Goal: Information Seeking & Learning: Learn about a topic

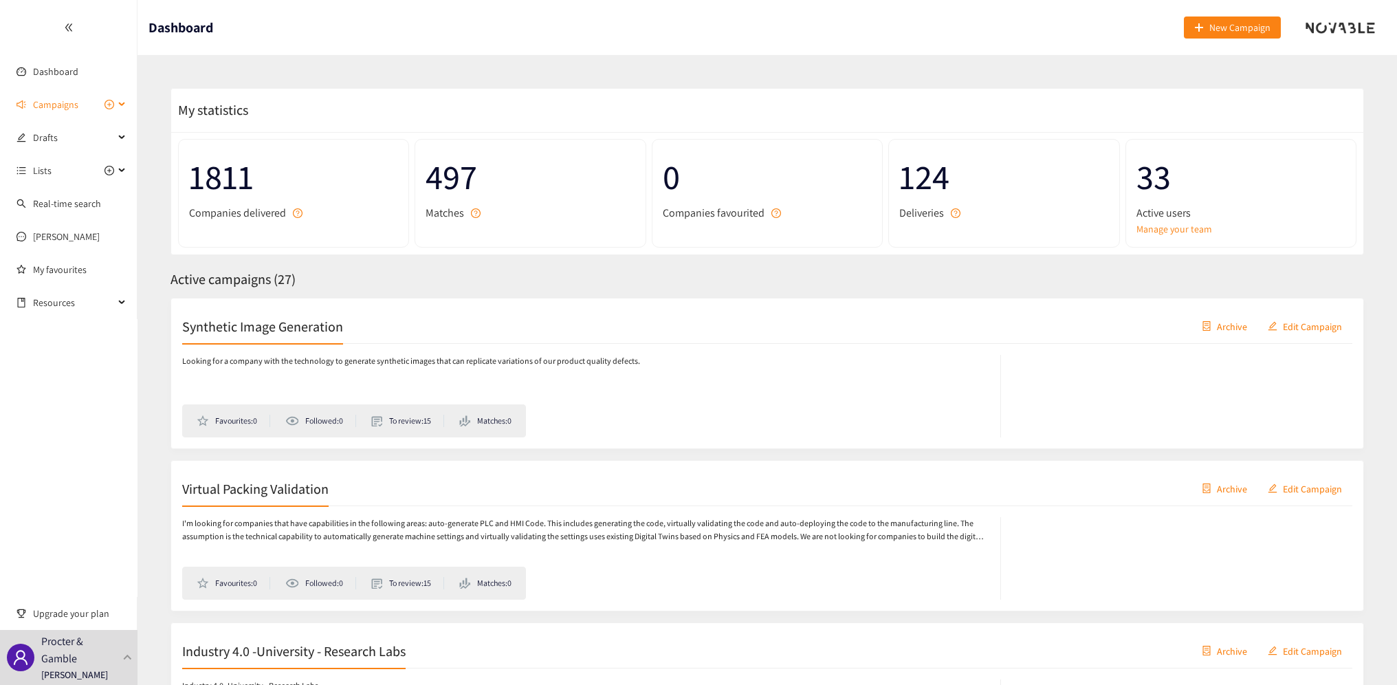
click at [118, 105] on div "Campaigns" at bounding box center [68, 104] width 137 height 27
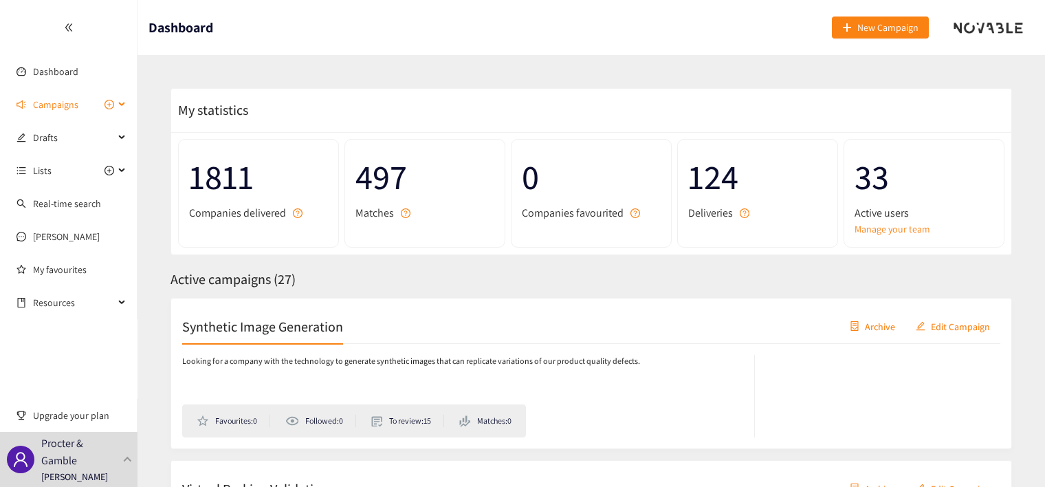
click at [122, 104] on icon at bounding box center [123, 104] width 7 height 0
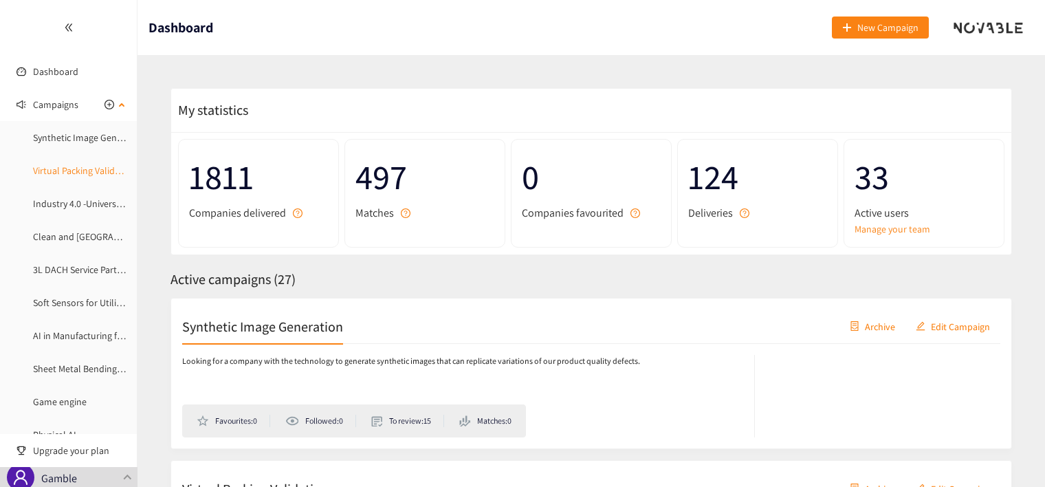
click at [58, 173] on link "Virtual Packing Validation" at bounding box center [84, 170] width 103 height 12
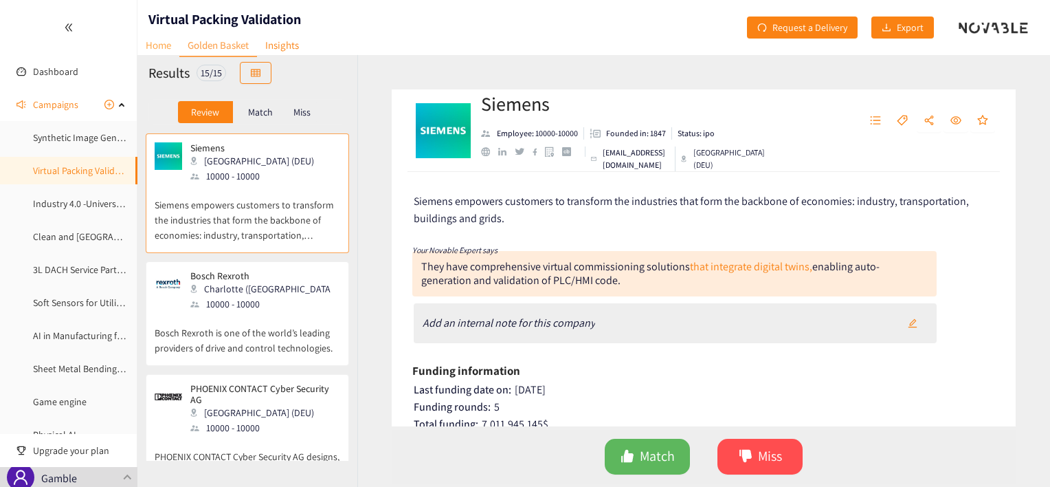
click at [153, 46] on link "Home" at bounding box center [158, 44] width 42 height 21
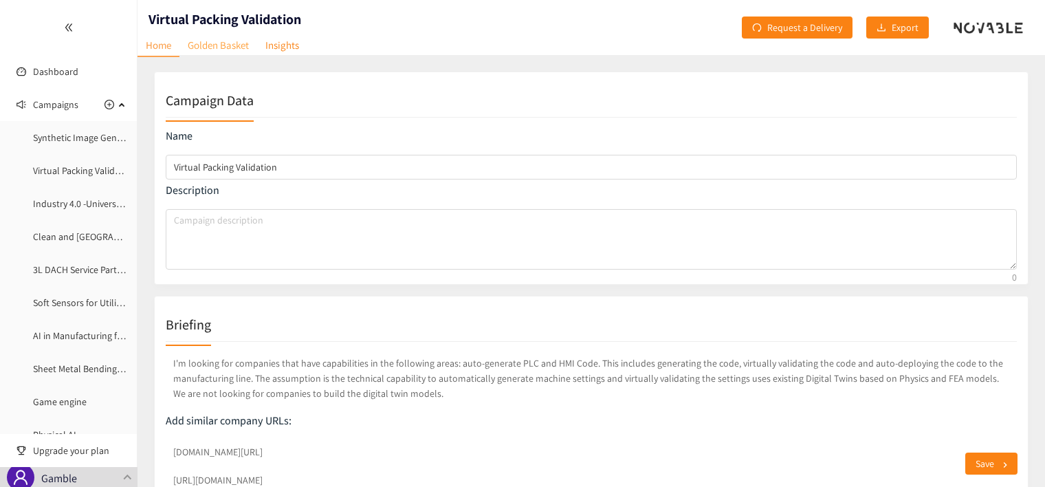
click at [227, 48] on link "Golden Basket" at bounding box center [218, 44] width 78 height 21
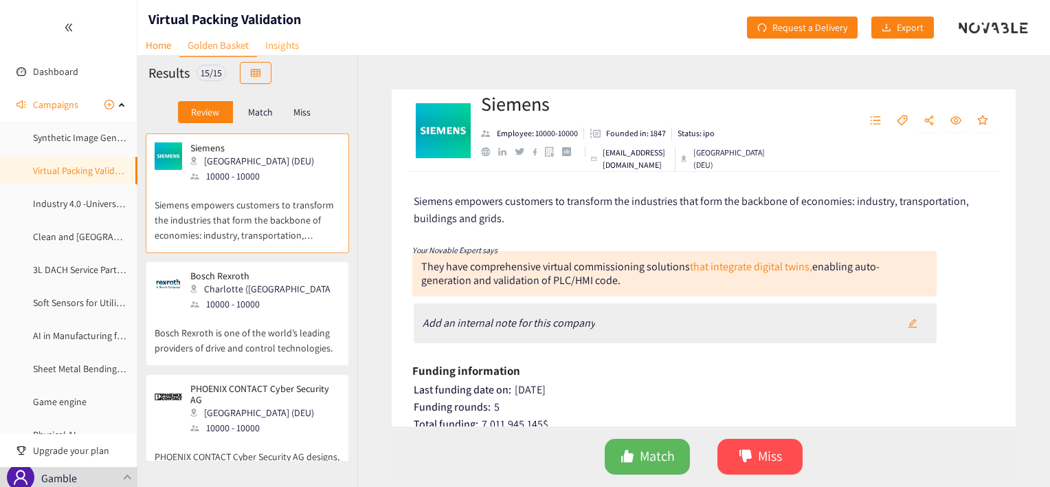
click at [280, 45] on link "Insights" at bounding box center [282, 44] width 50 height 21
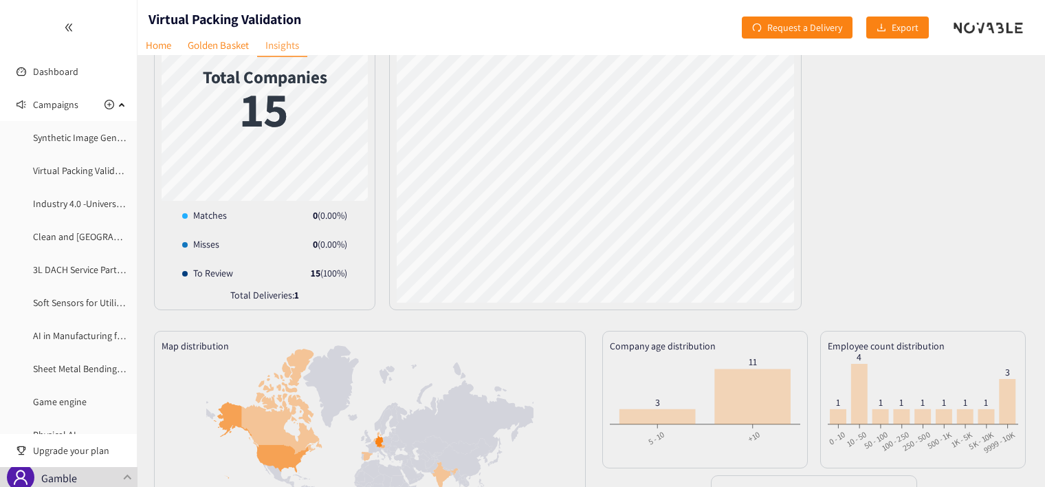
scroll to position [258, 0]
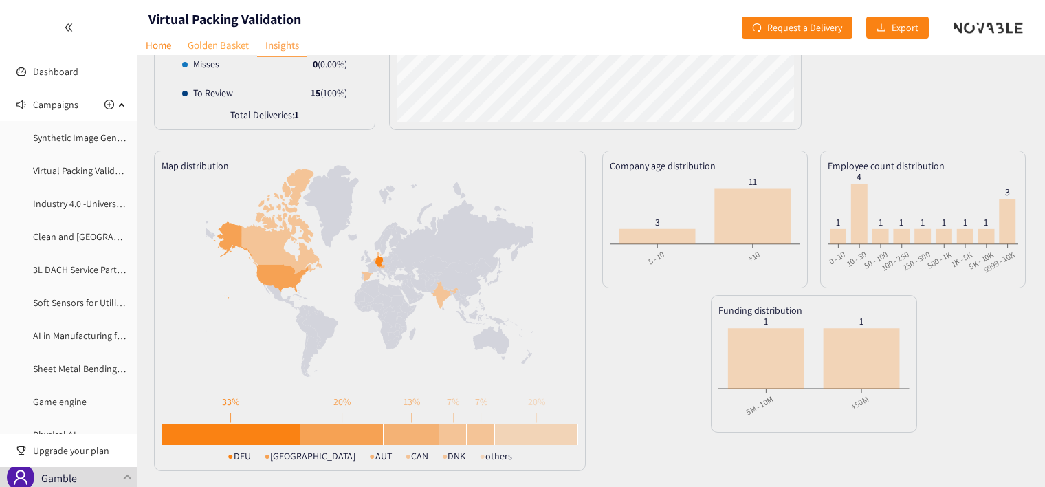
click at [226, 52] on link "Golden Basket" at bounding box center [218, 44] width 78 height 21
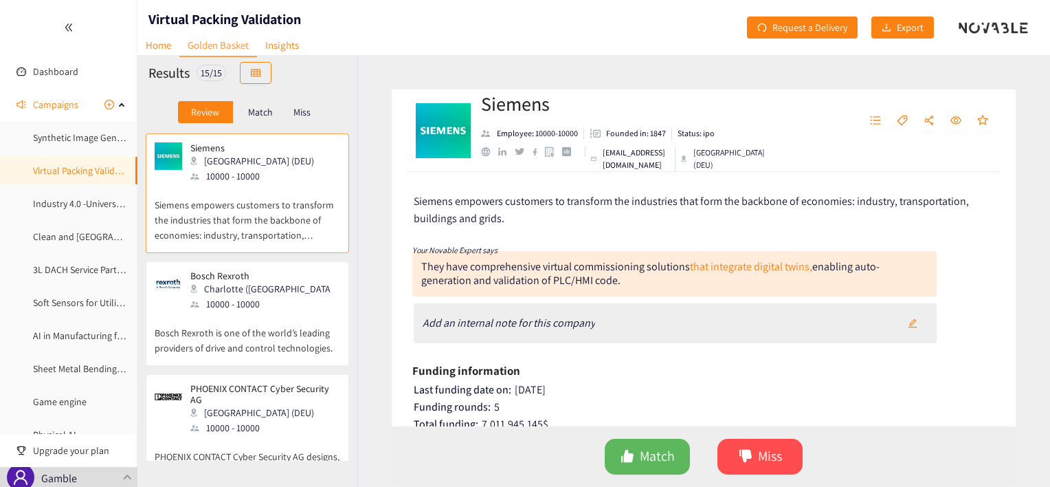
click at [255, 111] on p "Match" at bounding box center [260, 112] width 25 height 11
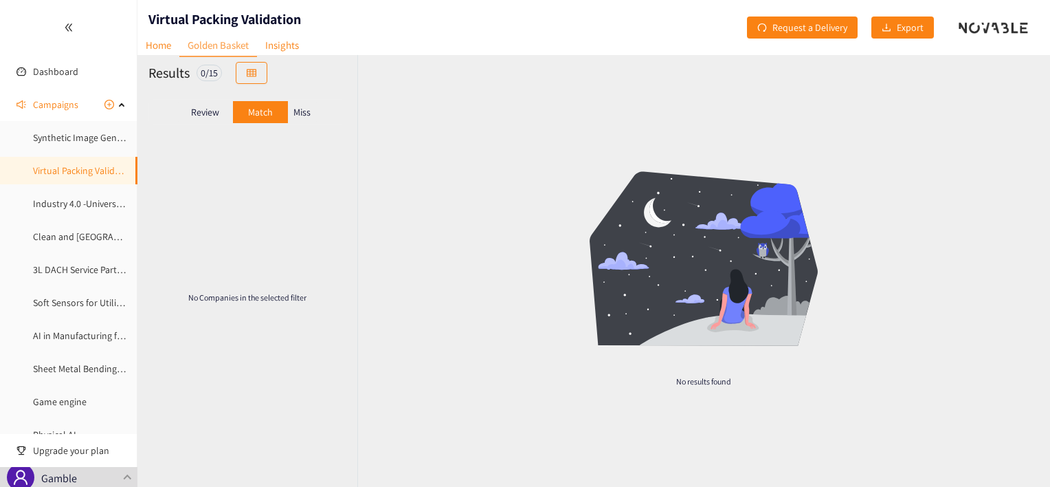
click at [307, 116] on p "Miss" at bounding box center [301, 112] width 17 height 11
click at [212, 115] on p "Review" at bounding box center [205, 112] width 28 height 11
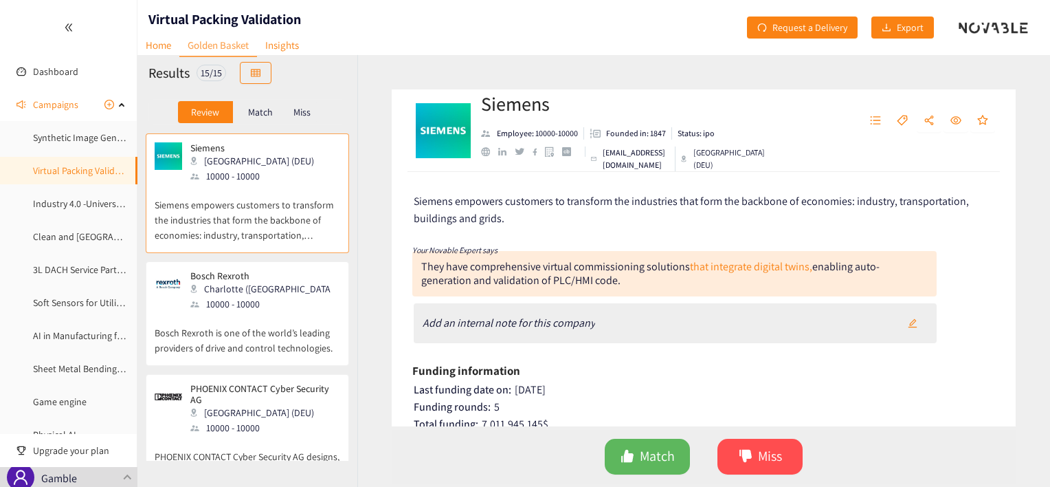
click at [244, 210] on p "Siemens empowers customers to transform the industries that form the backbone o…" at bounding box center [248, 213] width 186 height 59
click at [240, 311] on p "Bosch Rexroth is one of the world’s leading providers of drive and control tech…" at bounding box center [248, 333] width 186 height 44
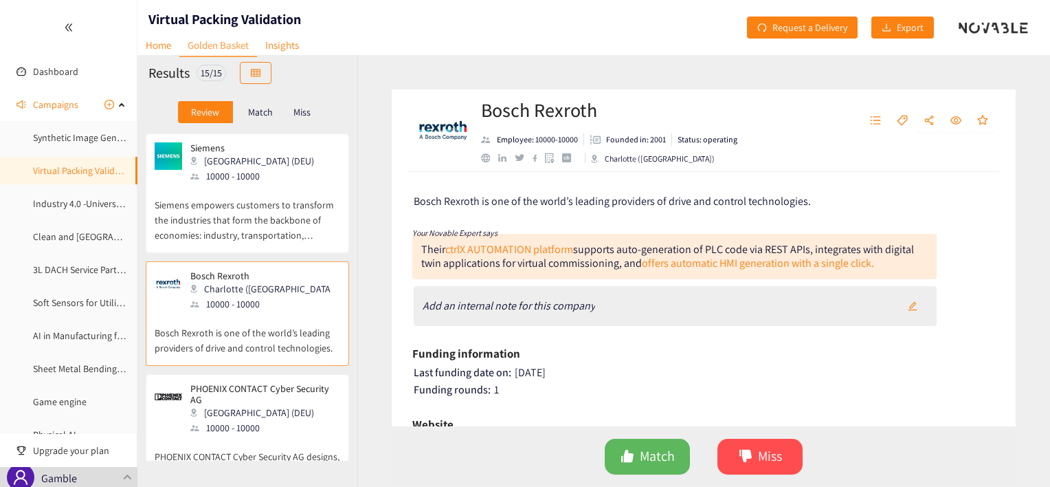
click at [286, 203] on p "Siemens empowers customers to transform the industries that form the backbone o…" at bounding box center [248, 213] width 186 height 59
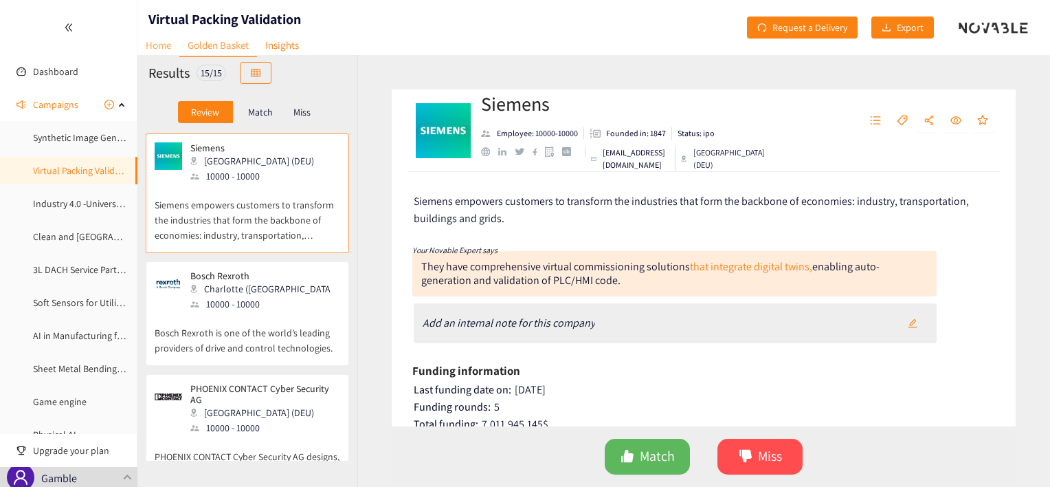
click at [159, 39] on link "Home" at bounding box center [158, 44] width 42 height 21
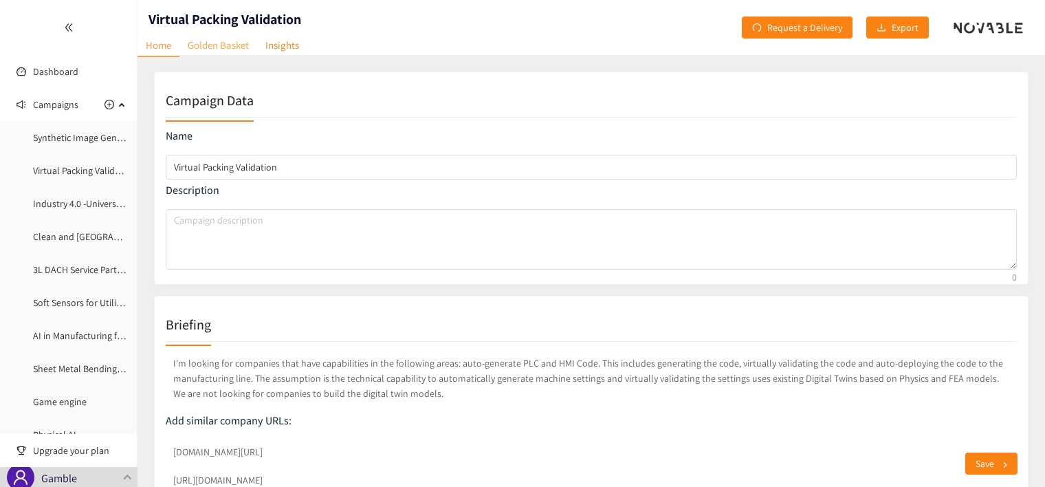
click at [230, 42] on link "Golden Basket" at bounding box center [218, 44] width 78 height 21
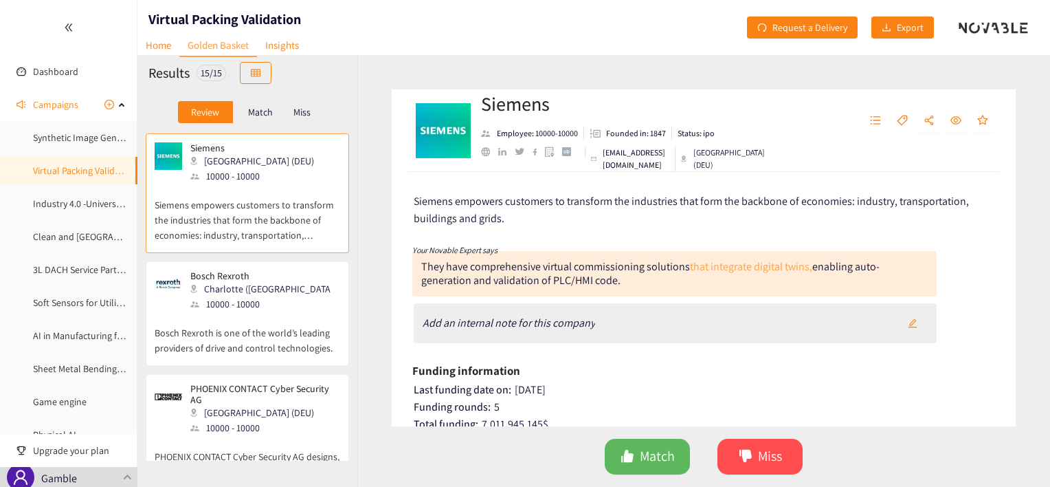
click at [726, 268] on link "that integrate digital twins," at bounding box center [751, 266] width 122 height 14
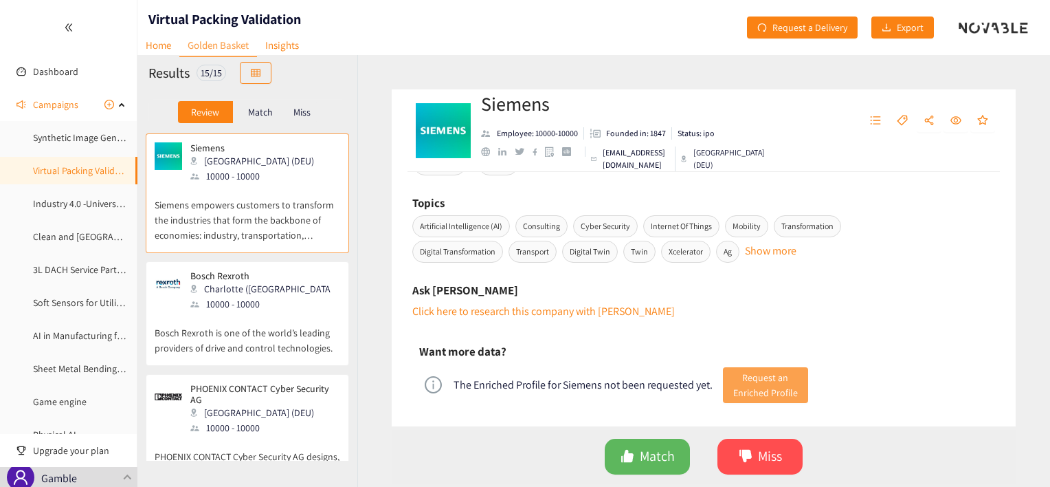
scroll to position [858, 0]
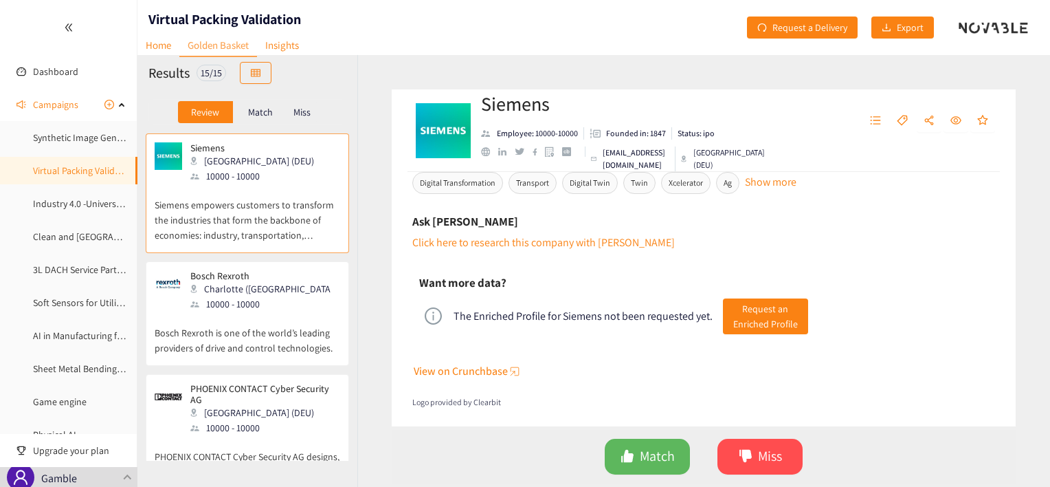
click at [470, 370] on span "View on Crunchbase" at bounding box center [461, 370] width 94 height 17
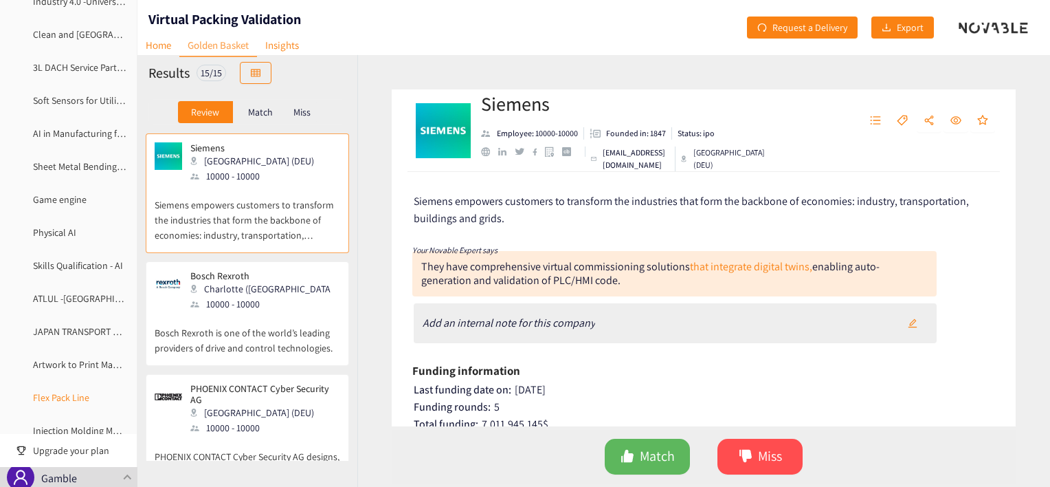
scroll to position [0, 0]
